Goal: Task Accomplishment & Management: Use online tool/utility

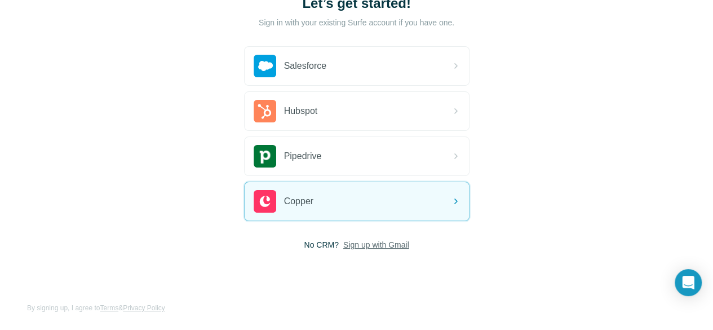
click at [343, 240] on span "Sign up with Gmail" at bounding box center [376, 244] width 66 height 11
click at [244, 271] on button "Sign up with Google" at bounding box center [356, 273] width 225 height 23
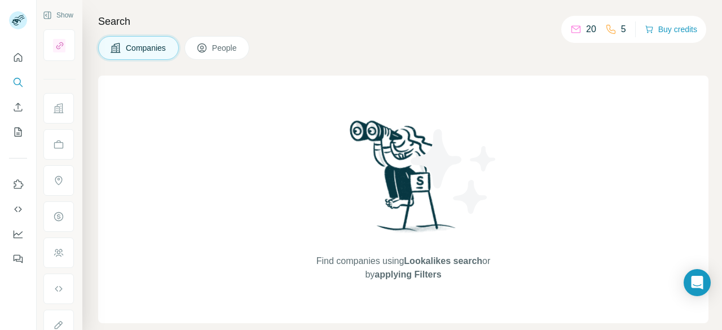
click at [212, 52] on span "People" at bounding box center [225, 47] width 26 height 11
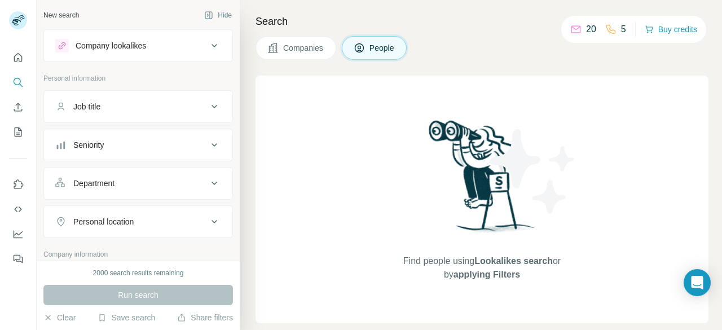
click at [154, 41] on div "Company lookalikes" at bounding box center [131, 46] width 152 height 14
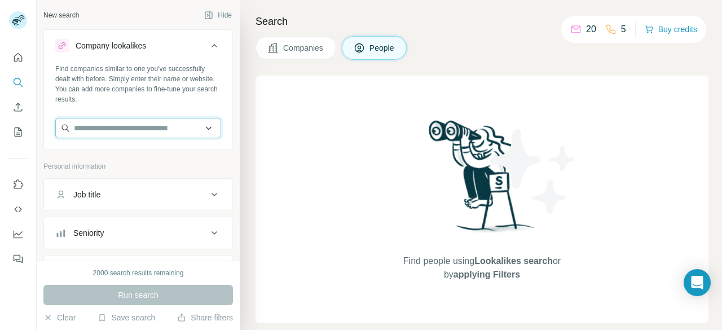
click at [138, 131] on input "text" at bounding box center [138, 128] width 166 height 20
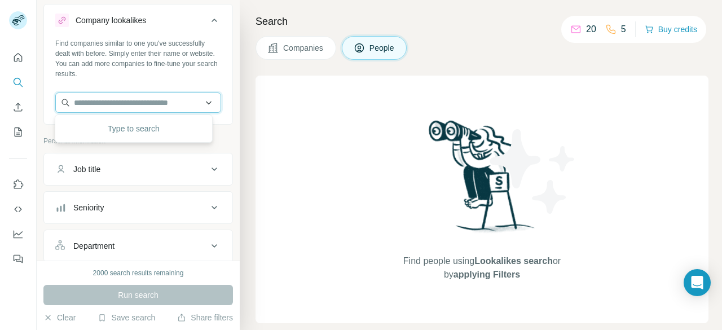
click at [145, 96] on input "text" at bounding box center [138, 102] width 166 height 20
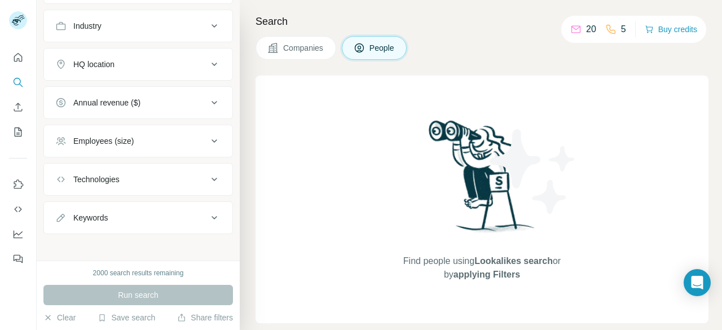
scroll to position [0, 0]
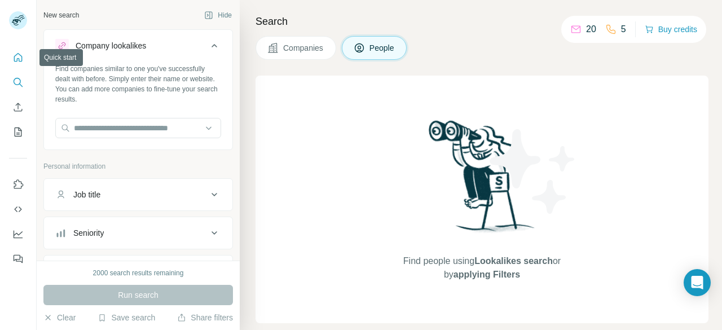
click at [25, 58] on button "Quick start" at bounding box center [18, 57] width 18 height 20
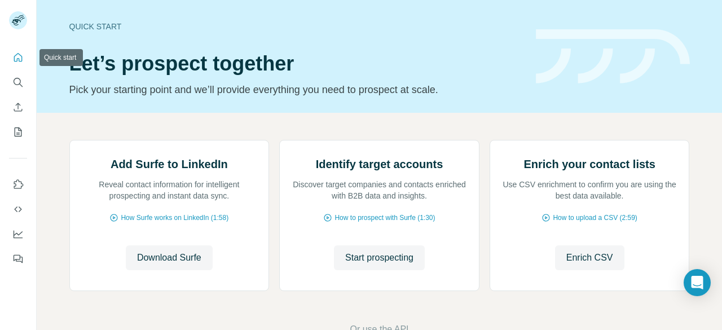
click at [21, 60] on icon "Quick start" at bounding box center [17, 57] width 11 height 11
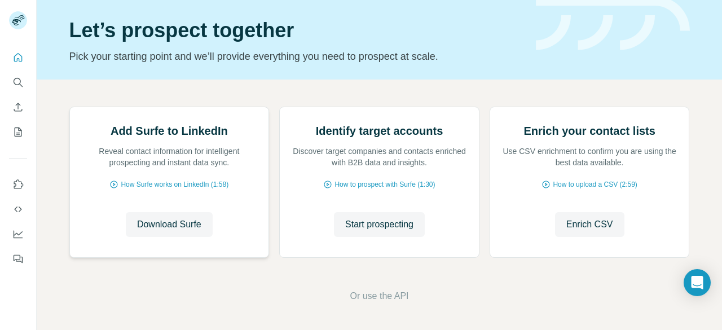
scroll to position [143, 0]
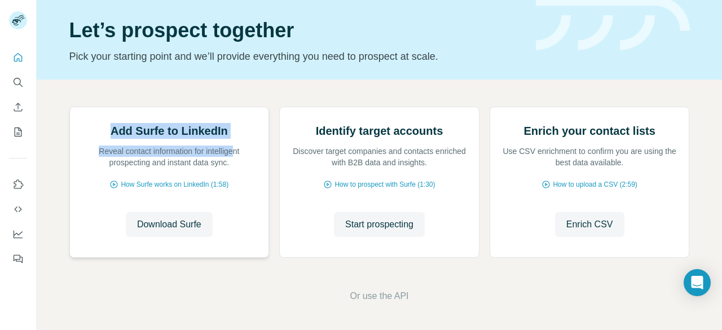
drag, startPoint x: 229, startPoint y: 157, endPoint x: 122, endPoint y: 87, distance: 128.4
click at [122, 107] on div "Add Surfe to LinkedIn Reveal contact information for intelligent prospecting an…" at bounding box center [169, 182] width 200 height 151
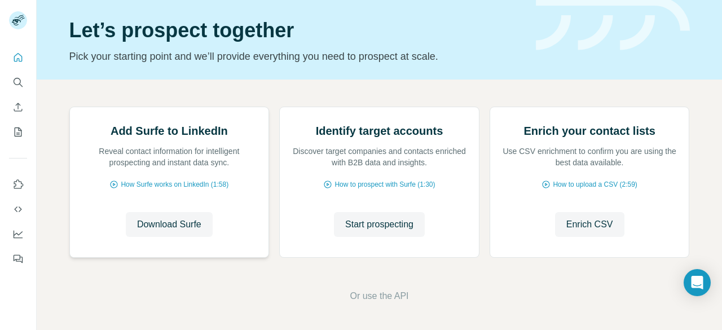
click at [189, 256] on div "Add Surfe to LinkedIn Reveal contact information for intelligent prospecting an…" at bounding box center [169, 182] width 199 height 150
click at [179, 224] on span "Download Surfe" at bounding box center [169, 225] width 64 height 14
click at [489, 107] on img at bounding box center [489, 107] width 0 height 0
click at [598, 227] on span "Enrich CSV" at bounding box center [589, 225] width 47 height 14
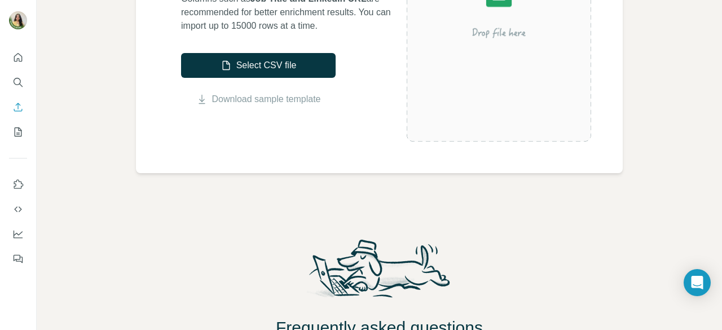
scroll to position [251, 0]
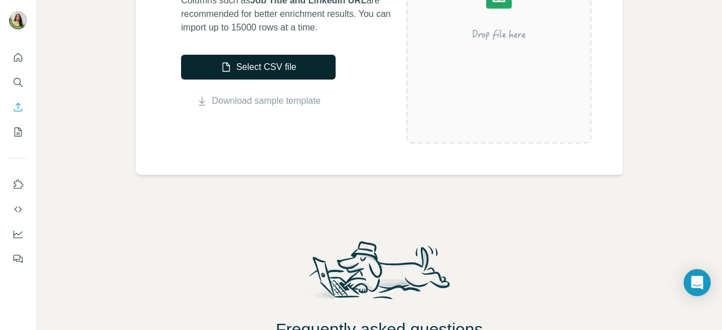
click at [288, 67] on button "Select CSV file" at bounding box center [258, 67] width 154 height 25
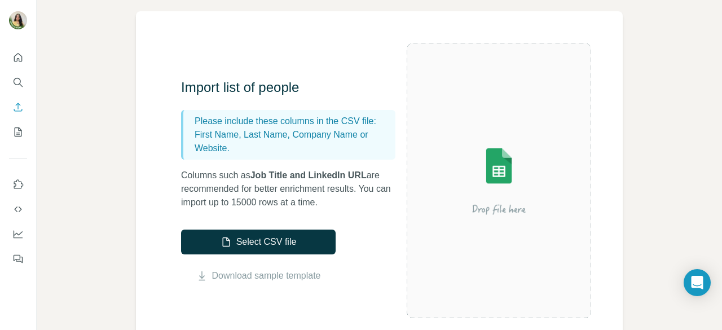
scroll to position [114, 0]
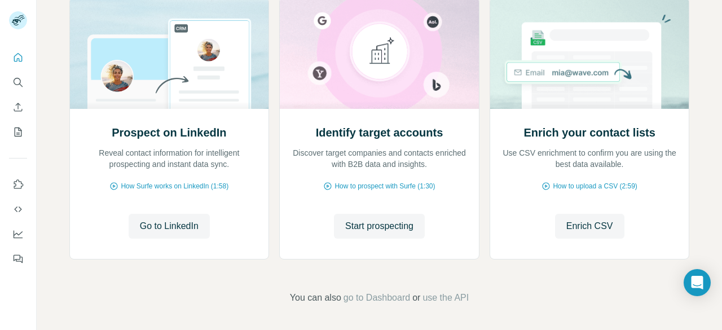
scroll to position [144, 0]
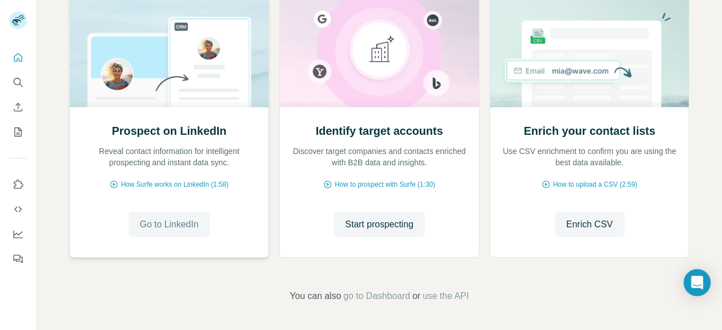
click at [177, 231] on span "Go to LinkedIn" at bounding box center [169, 225] width 59 height 14
